Goal: Information Seeking & Learning: Learn about a topic

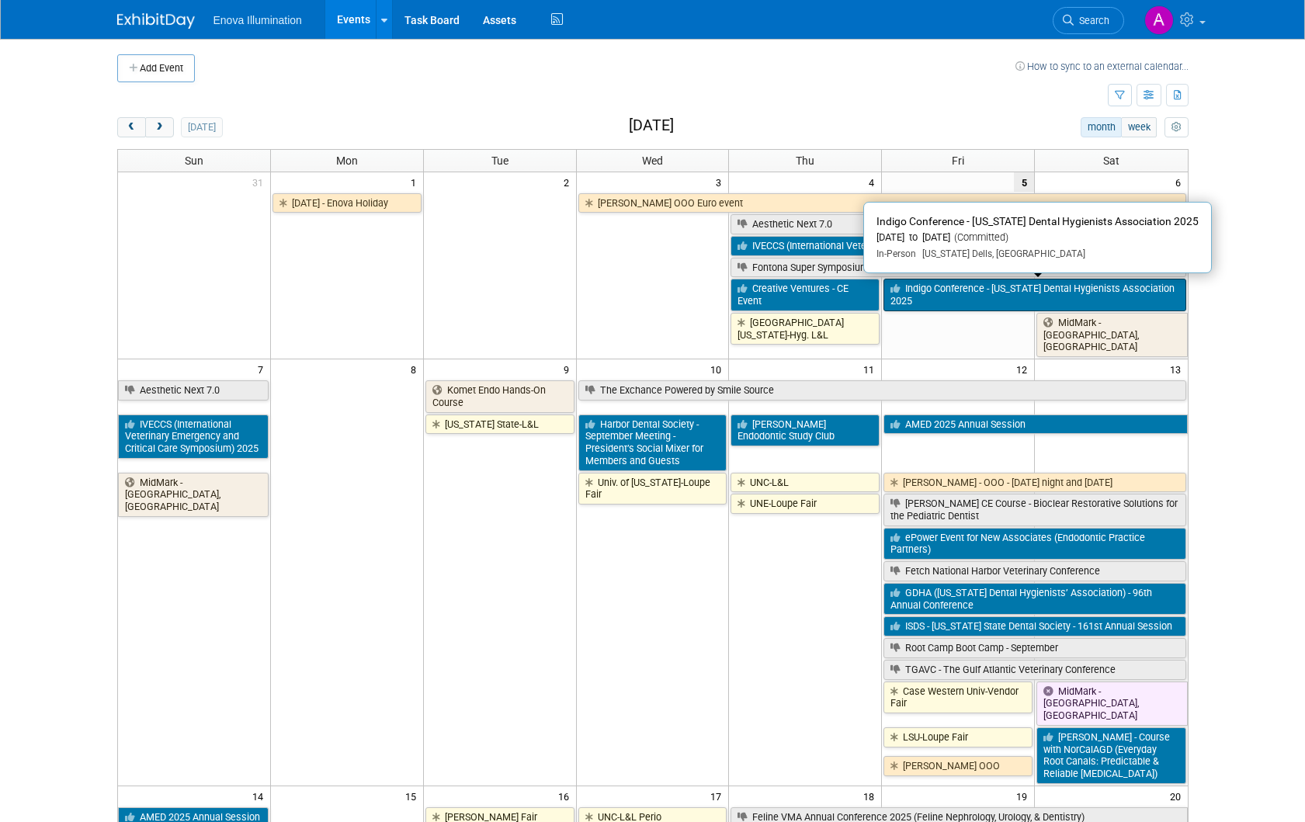
click at [932, 302] on link "Indigo Conference - [US_STATE] Dental Hygienists Association 2025" at bounding box center [1034, 295] width 302 height 32
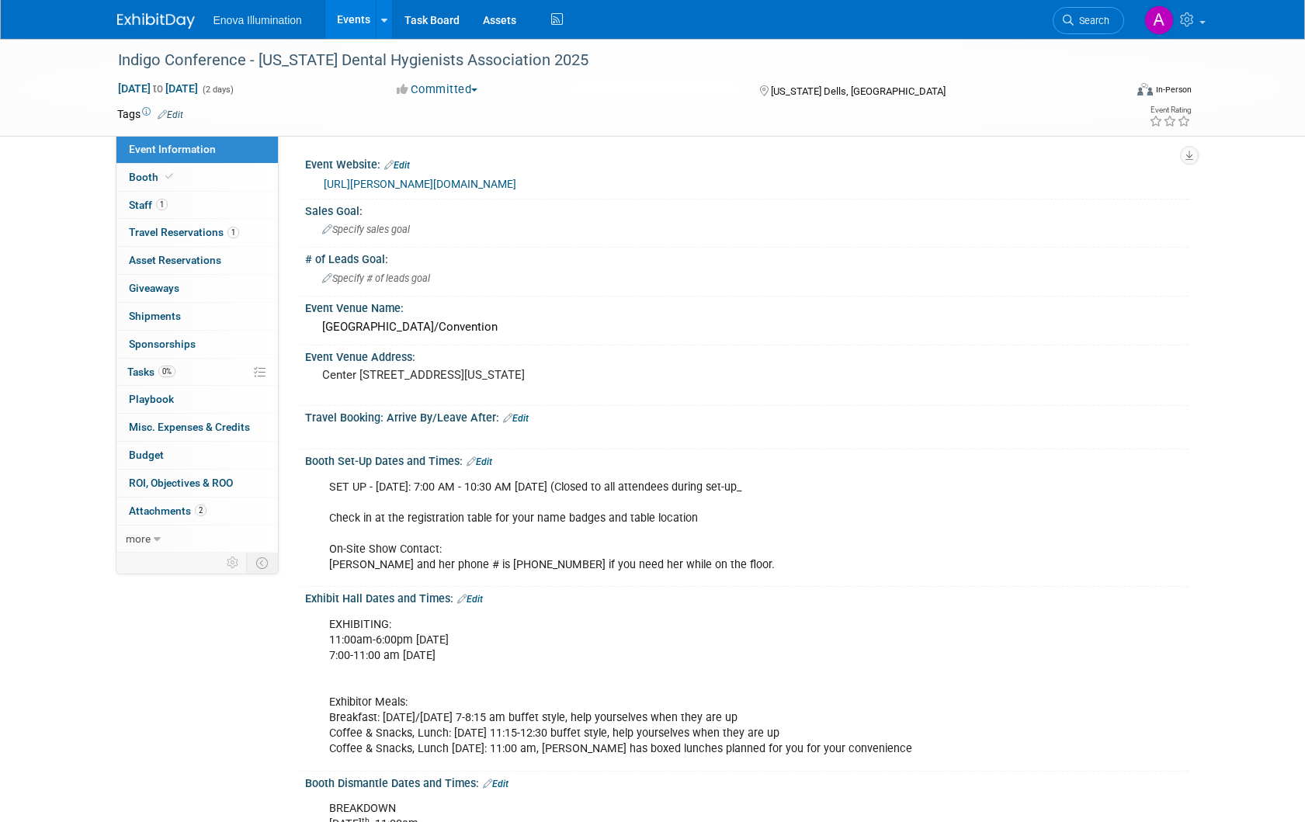
click at [458, 182] on link "https://widha.org/event/indigo-conference/" at bounding box center [420, 184] width 193 height 12
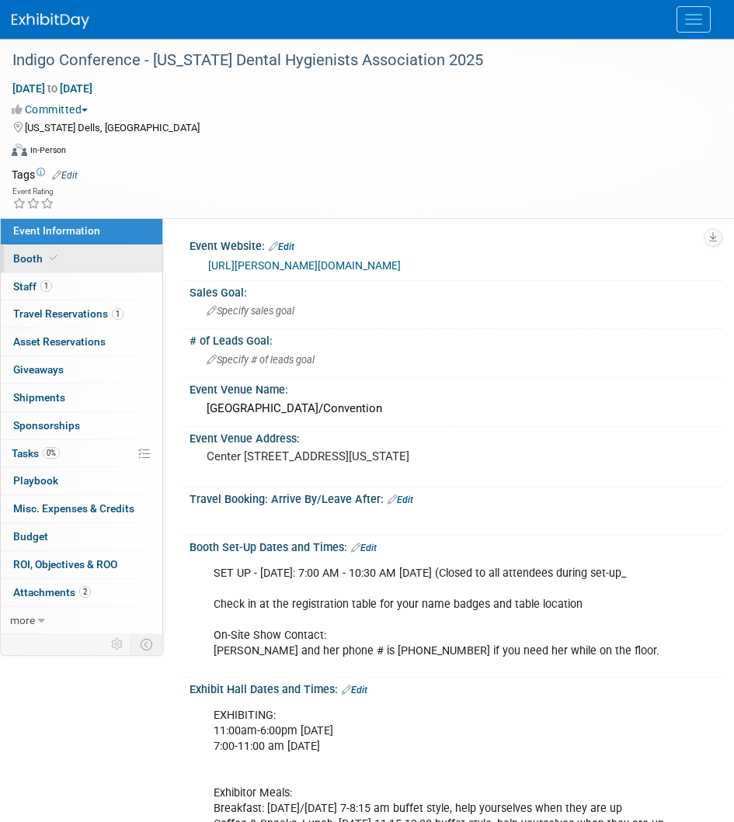
click at [115, 251] on link "Booth" at bounding box center [81, 258] width 161 height 27
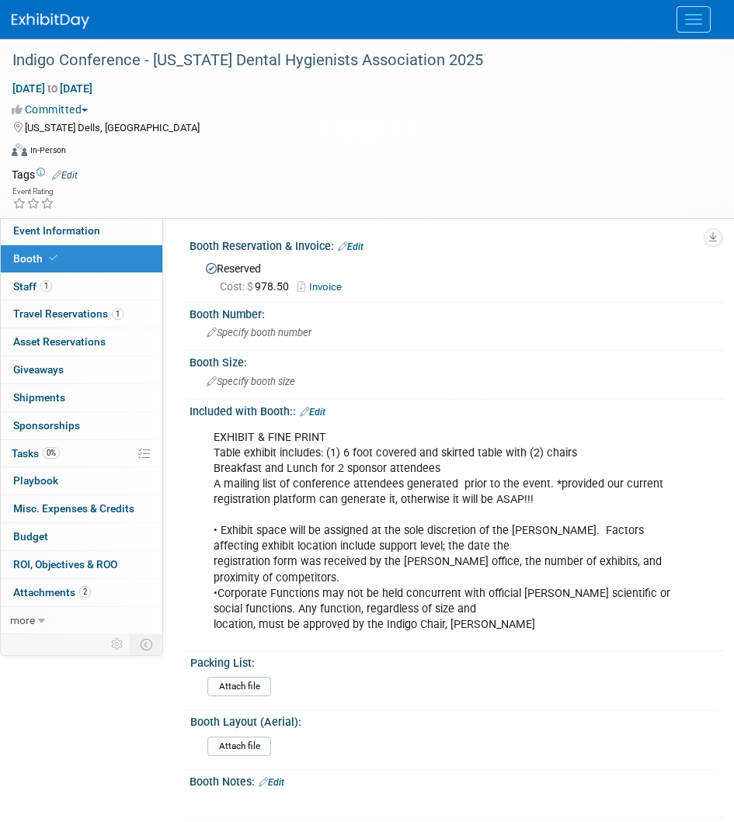
scroll to position [296, 0]
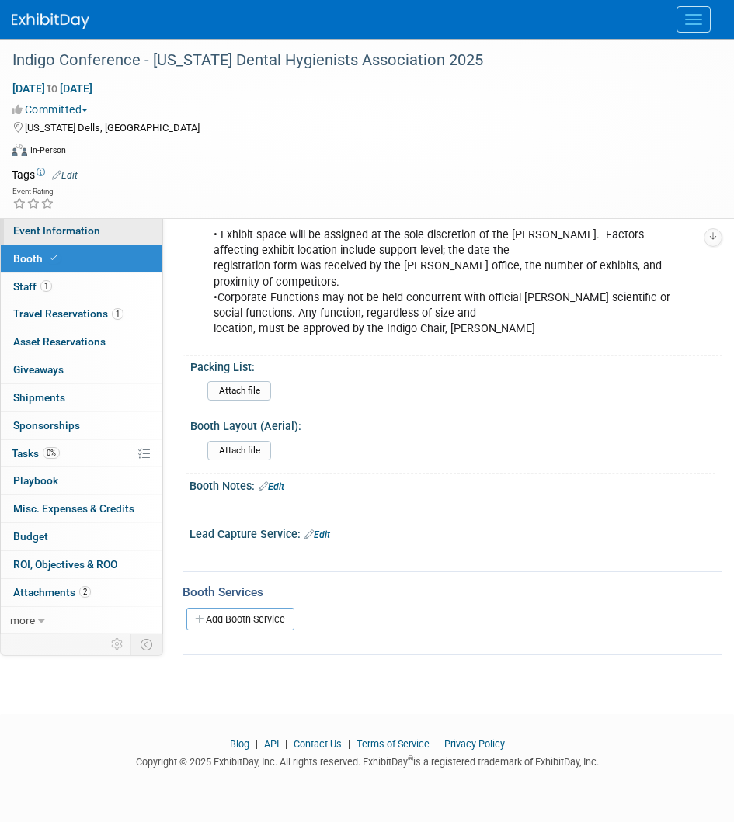
click at [64, 232] on span "Event Information" at bounding box center [56, 230] width 87 height 12
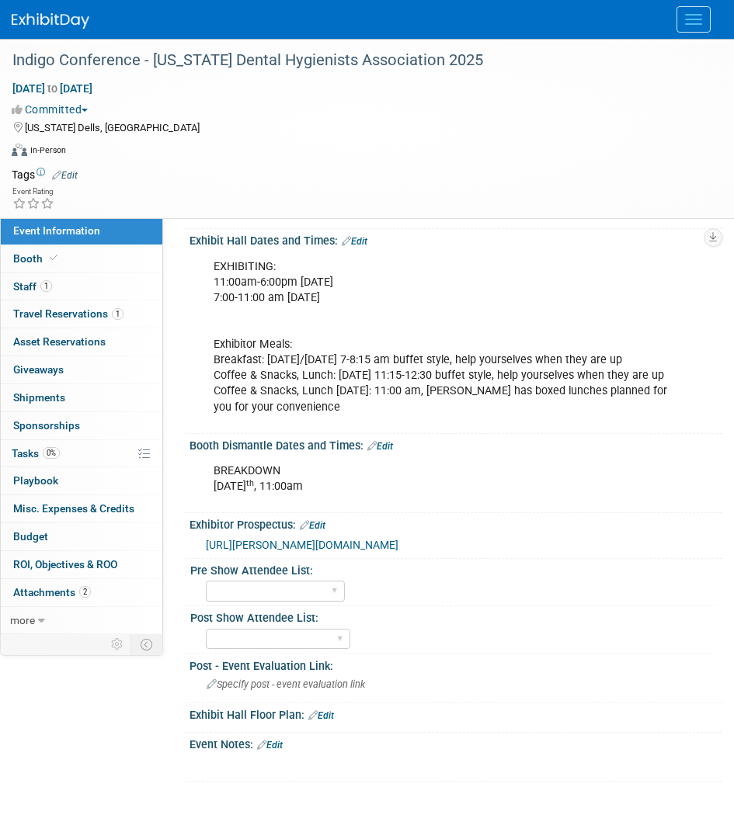
scroll to position [575, 0]
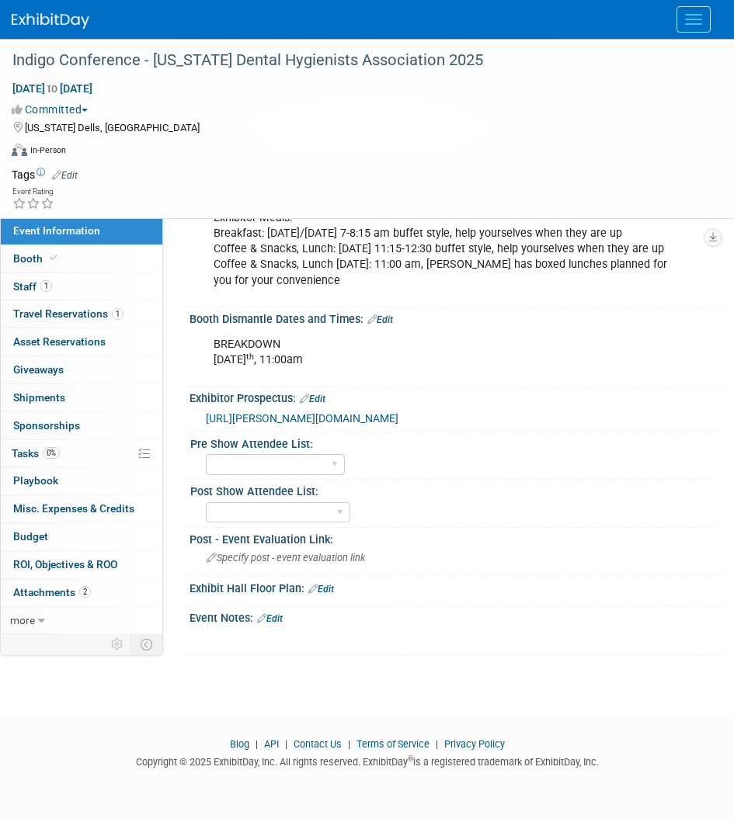
click at [398, 424] on span "https://widha.org/wp-content/uploads/2025/03/INDIGO-2025-Information-docx.pdf" at bounding box center [302, 418] width 193 height 12
click at [75, 286] on link "1 Staff 1" at bounding box center [81, 286] width 161 height 27
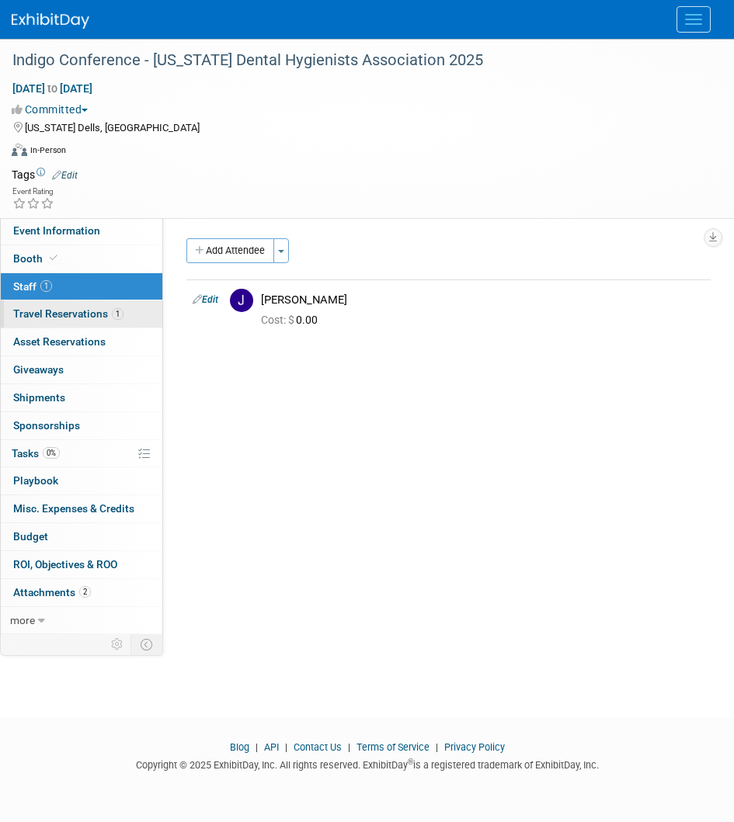
click at [68, 309] on span "Travel Reservations 1" at bounding box center [68, 313] width 110 height 12
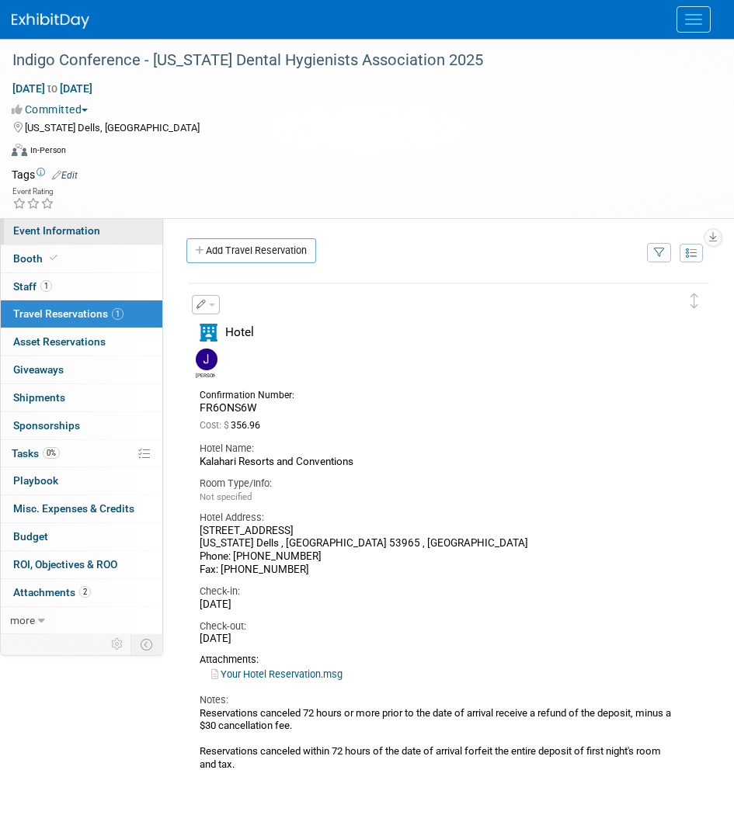
click at [83, 222] on link "Event Information" at bounding box center [81, 230] width 161 height 27
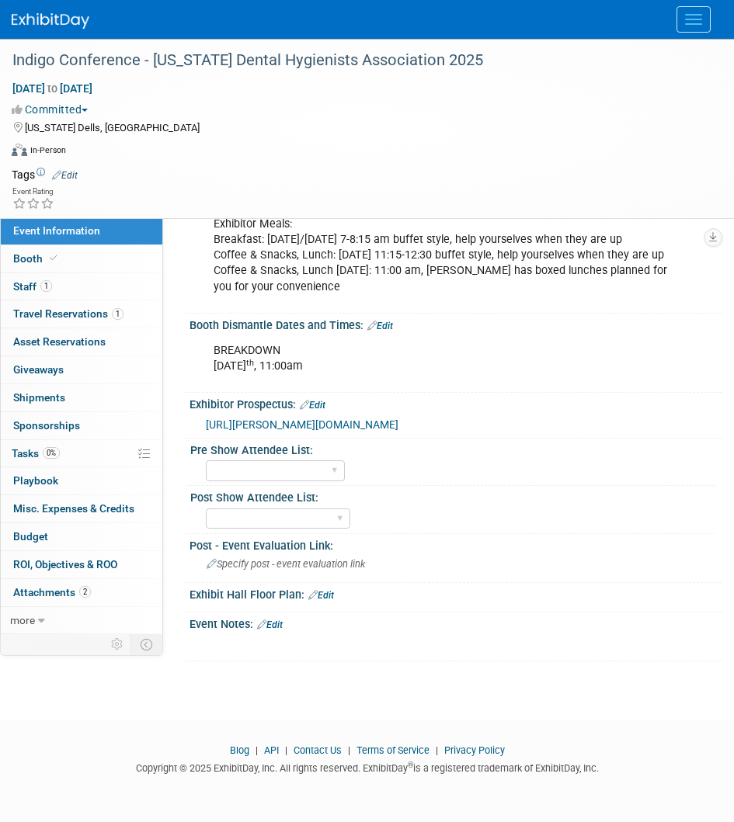
scroll to position [571, 0]
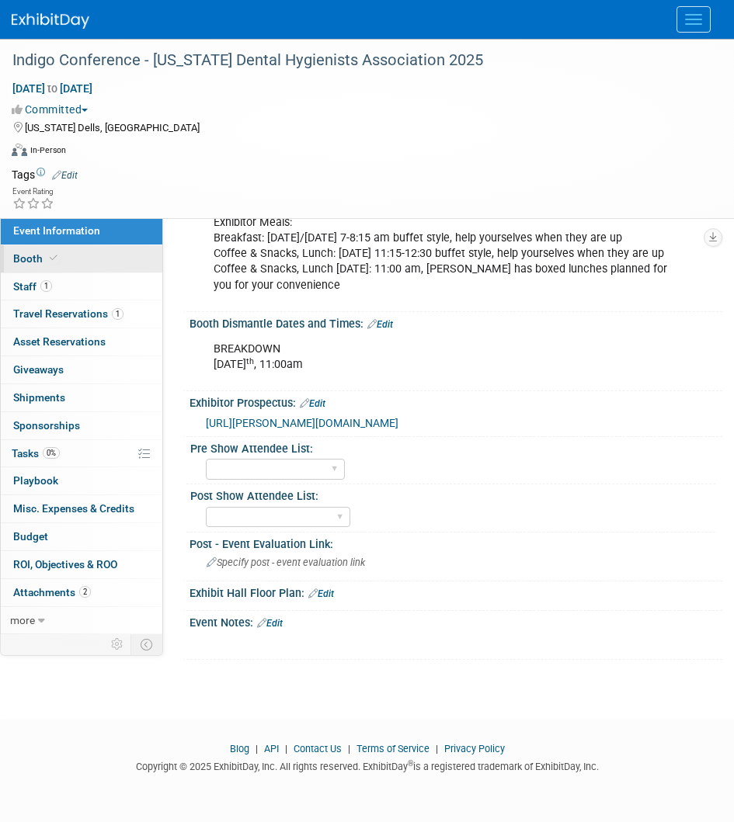
click at [73, 252] on link "Booth" at bounding box center [81, 258] width 161 height 27
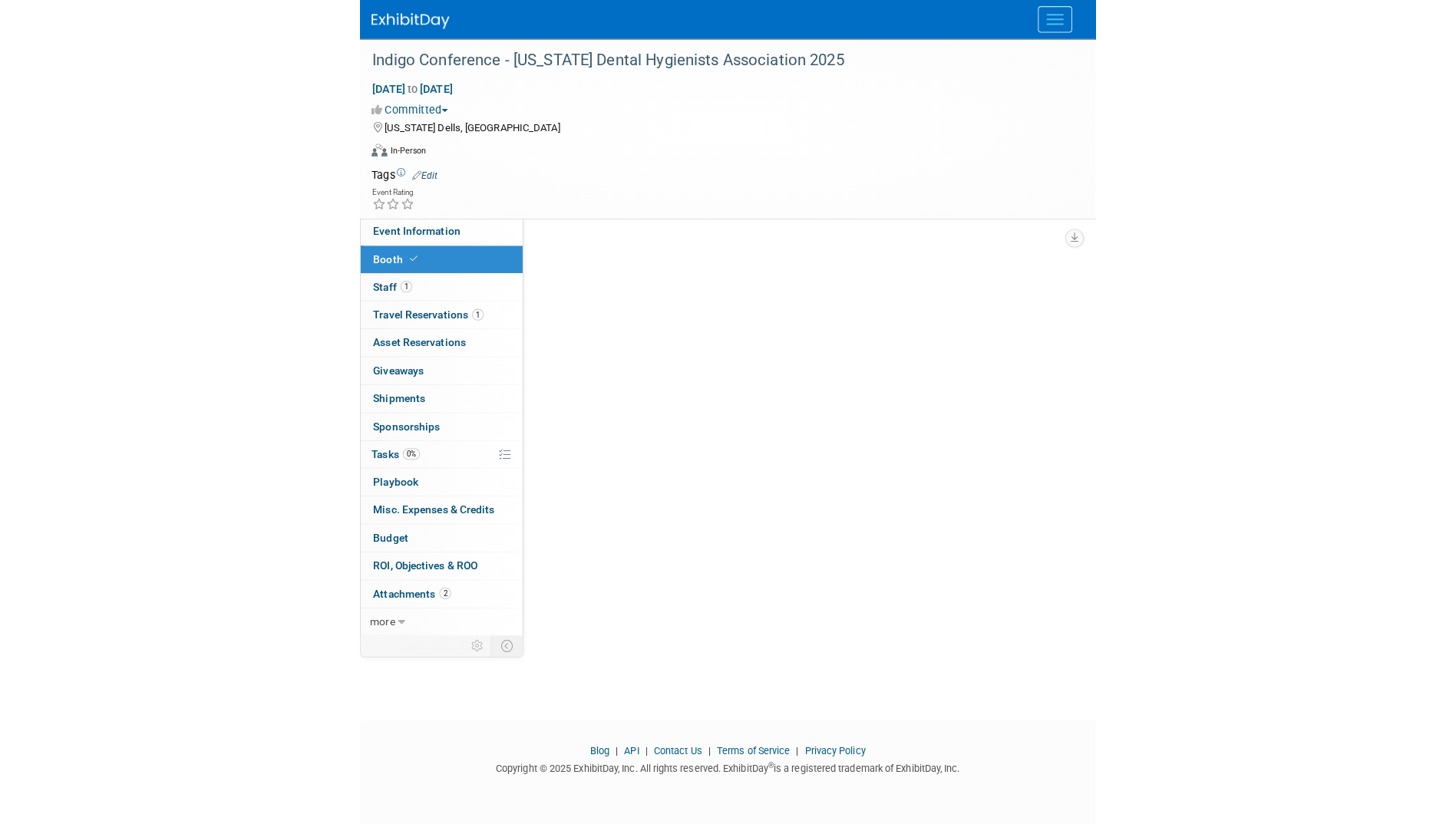
scroll to position [0, 0]
